Goal: Task Accomplishment & Management: Complete application form

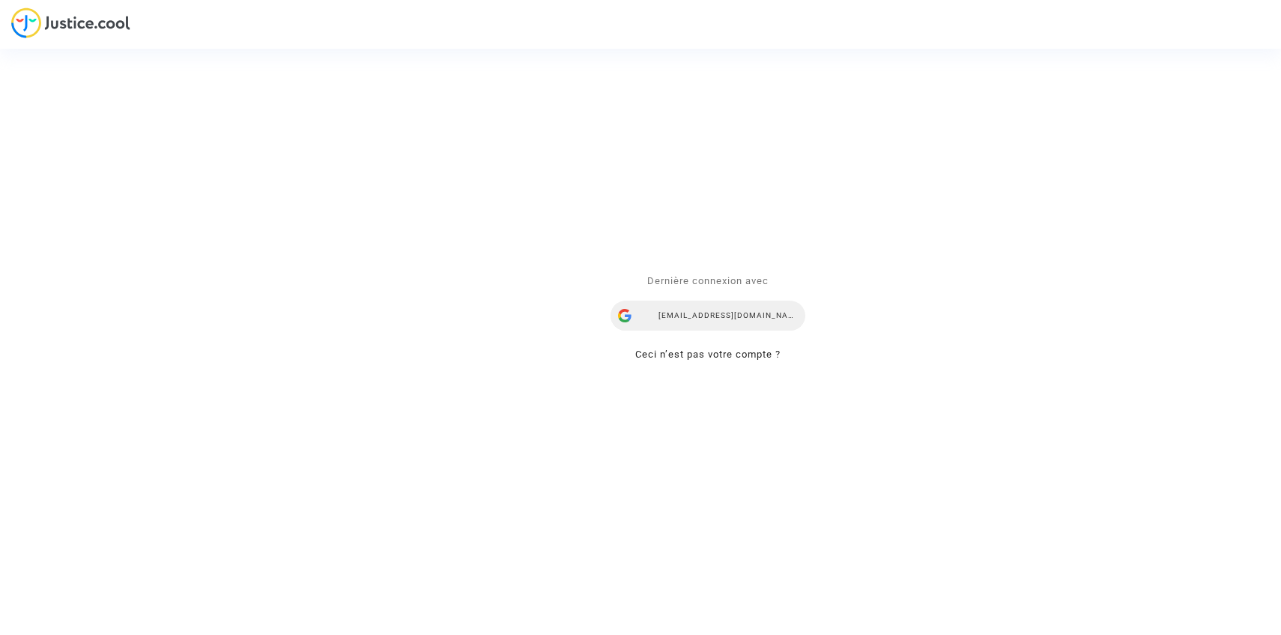
click at [730, 314] on div "[EMAIL_ADDRESS][DOMAIN_NAME]" at bounding box center [708, 315] width 195 height 30
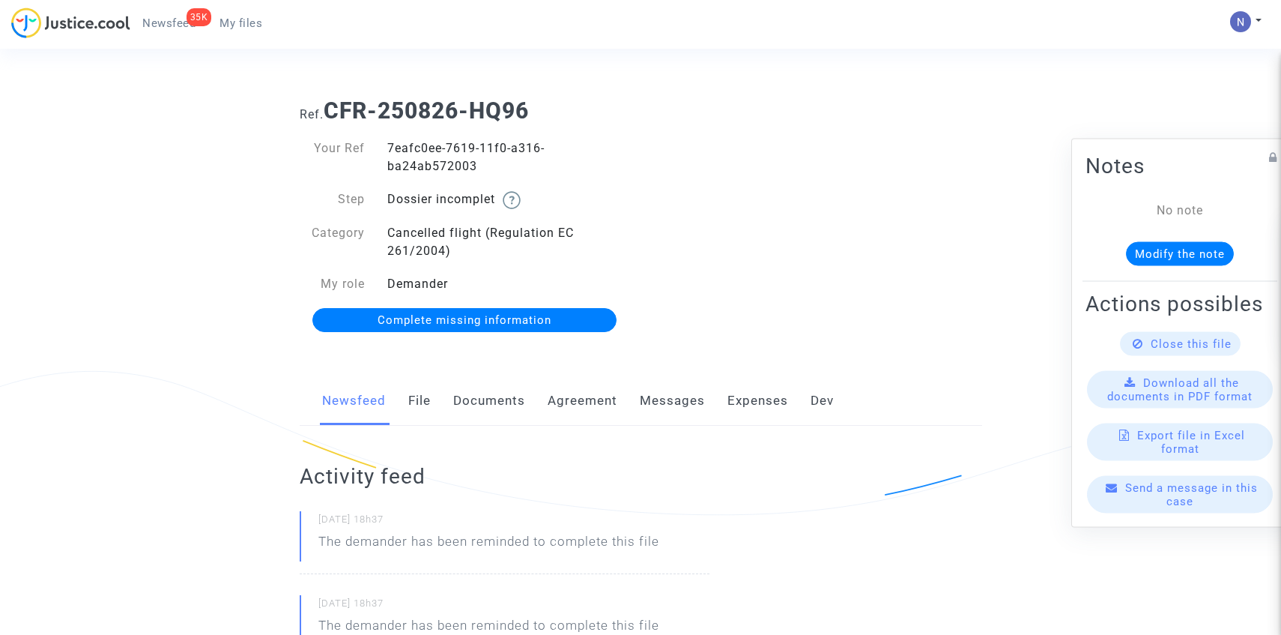
click at [419, 310] on link "Complete missing information" at bounding box center [464, 320] width 305 height 24
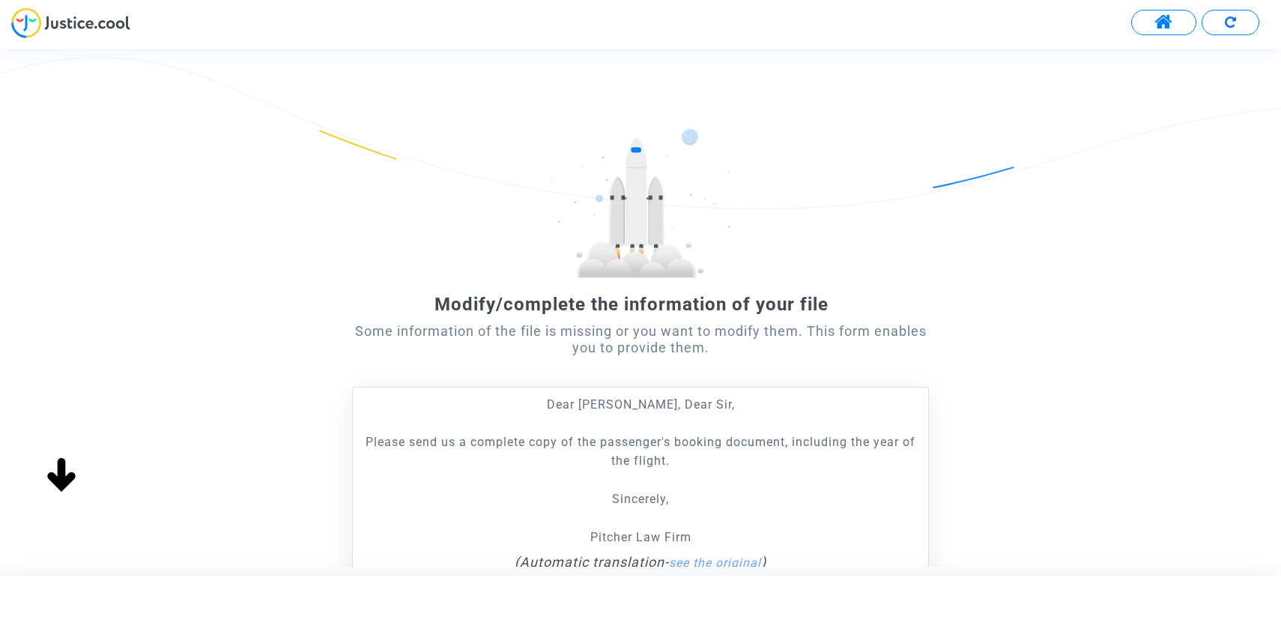
scroll to position [185, 0]
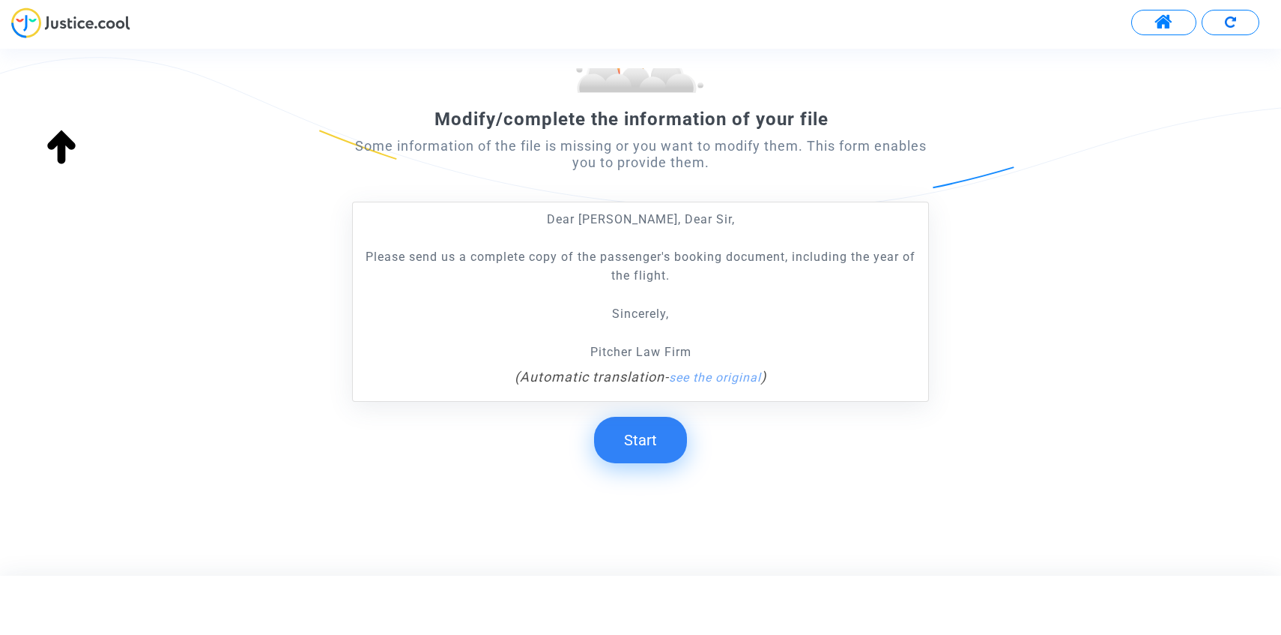
click at [672, 437] on button "Start" at bounding box center [640, 440] width 93 height 46
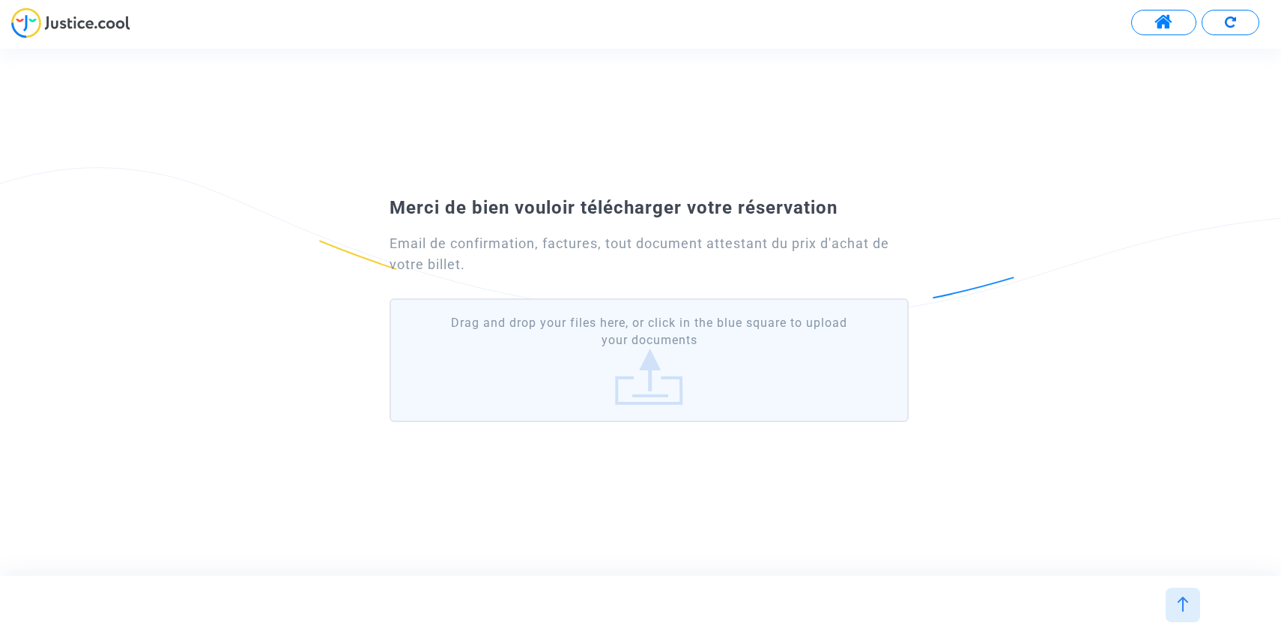
click at [663, 376] on label "Drag and drop your files here, or click in the blue square to upload your docum…" at bounding box center [649, 360] width 519 height 124
click at [0, 0] on input "Drag and drop your files here, or click in the blue square to upload your docum…" at bounding box center [0, 0] width 0 height 0
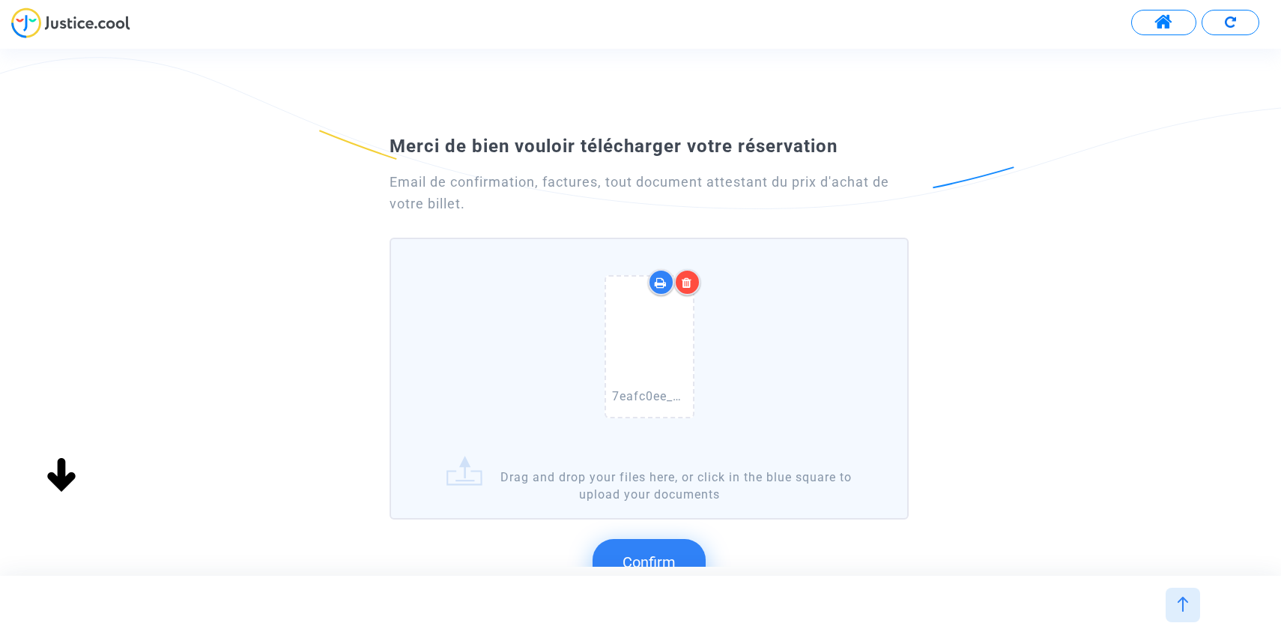
click at [650, 548] on button "Confirm" at bounding box center [649, 562] width 113 height 46
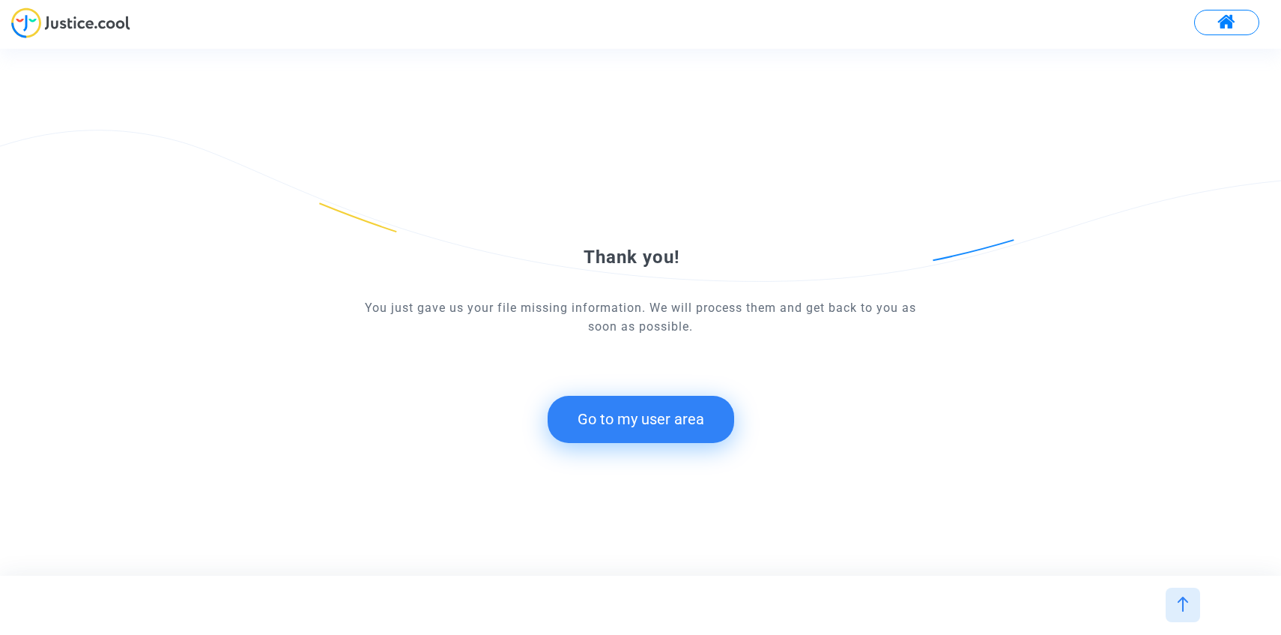
scroll to position [0, 0]
